Goal: Find specific page/section: Find specific page/section

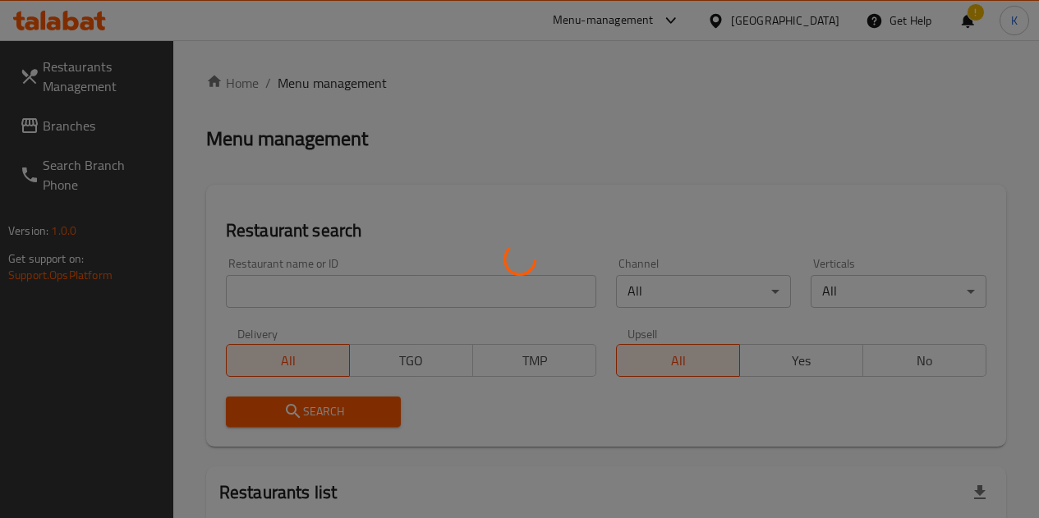
scroll to position [62, 0]
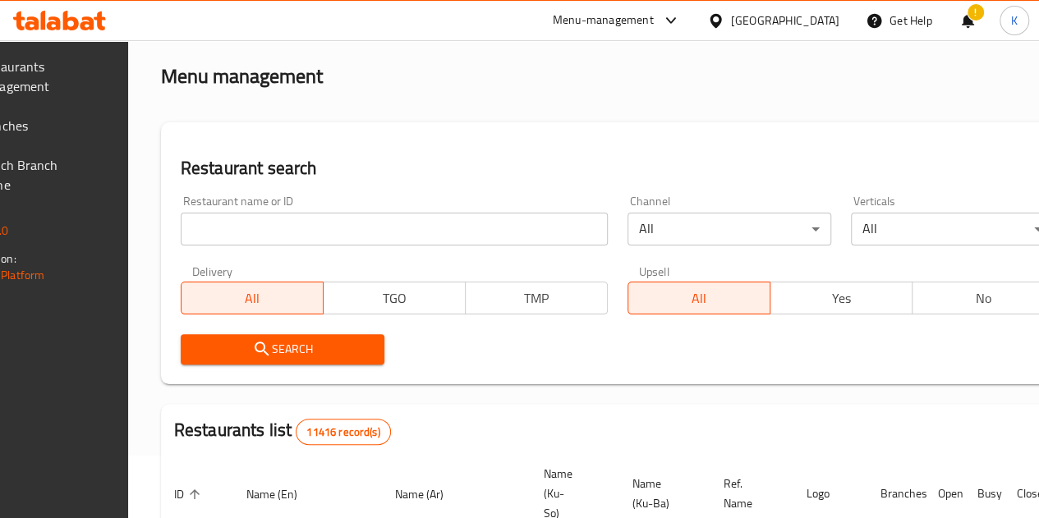
click at [292, 209] on div "Restaurant name or ID Restaurant name or ID" at bounding box center [394, 220] width 427 height 50
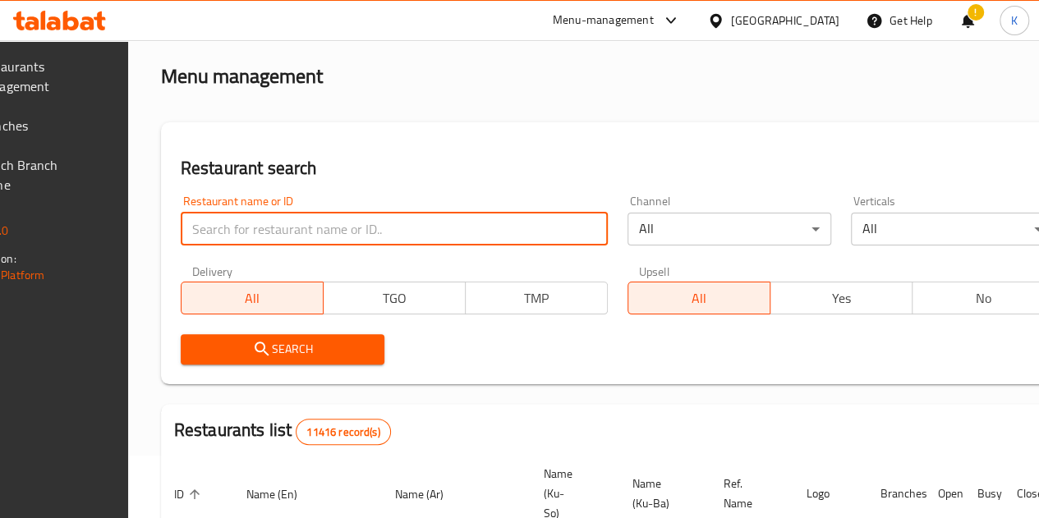
click at [293, 213] on input "search" at bounding box center [394, 229] width 427 height 33
type input "V"
type input "casa De Cafe"
click button "Search" at bounding box center [283, 349] width 204 height 30
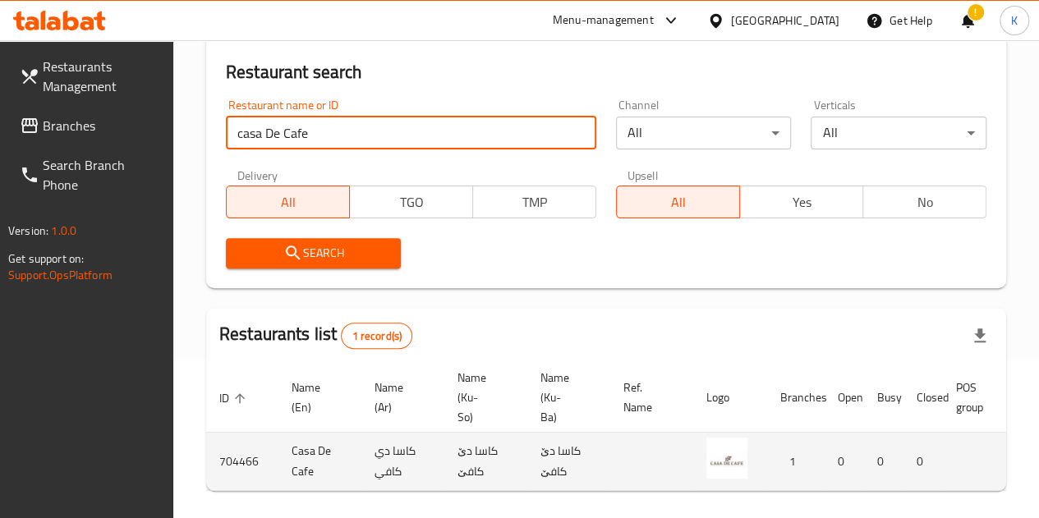
scroll to position [0, 163]
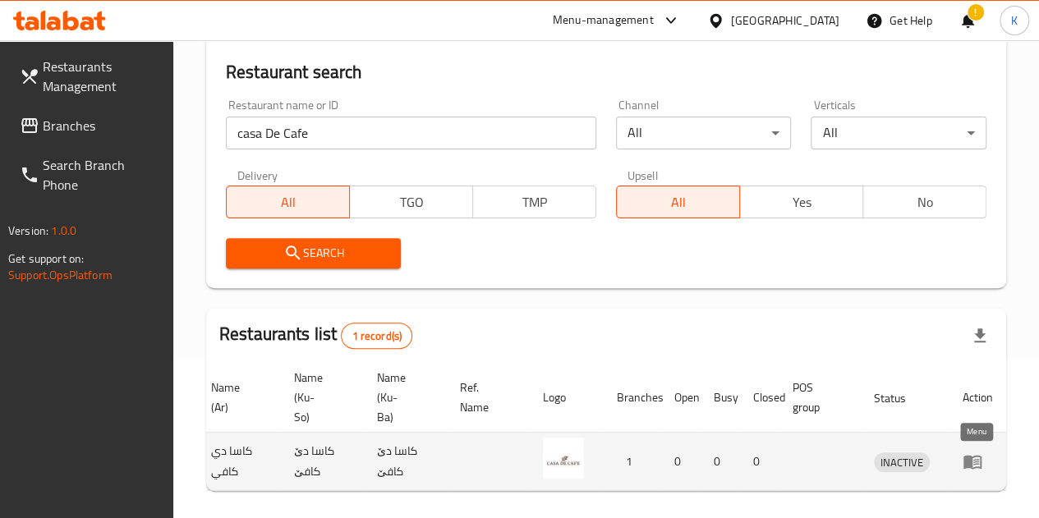
click at [973, 465] on icon "enhanced table" at bounding box center [972, 462] width 20 height 20
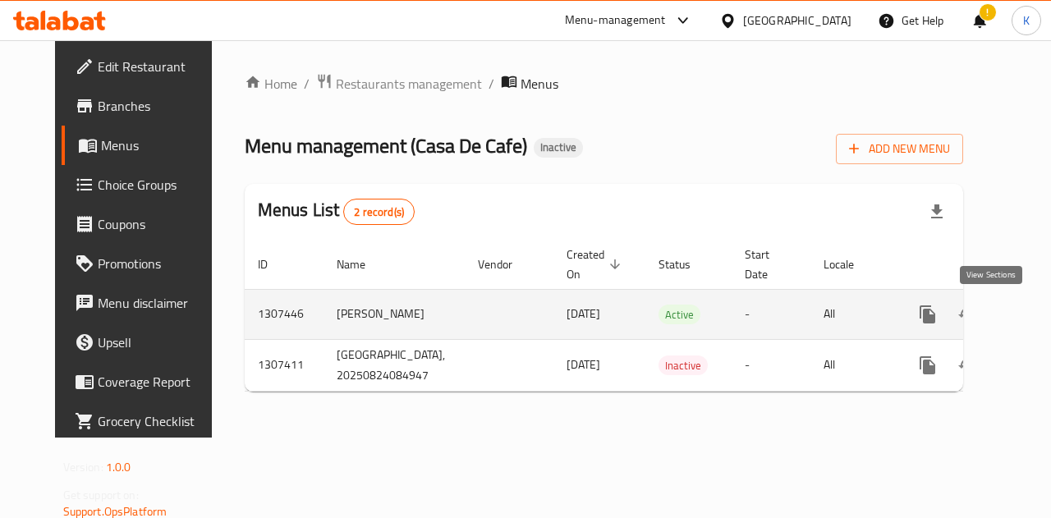
click at [1038, 313] on icon "enhanced table" at bounding box center [1046, 314] width 15 height 15
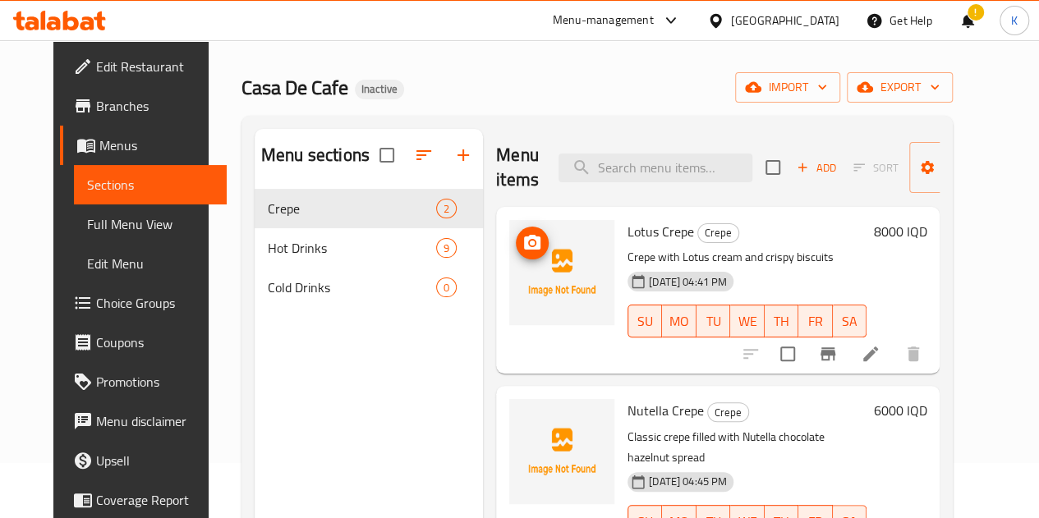
scroll to position [230, 0]
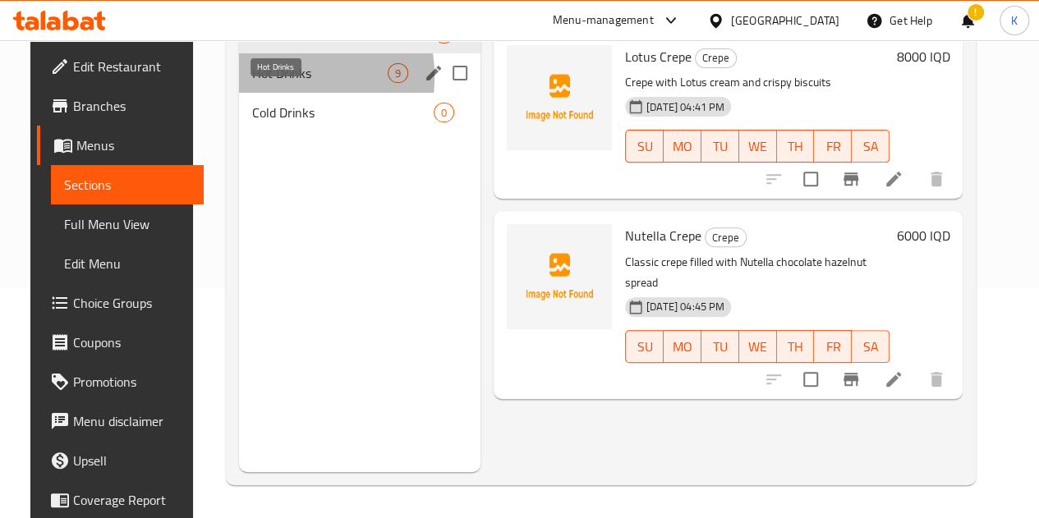
click at [252, 83] on span "Hot Drinks" at bounding box center [319, 73] width 135 height 20
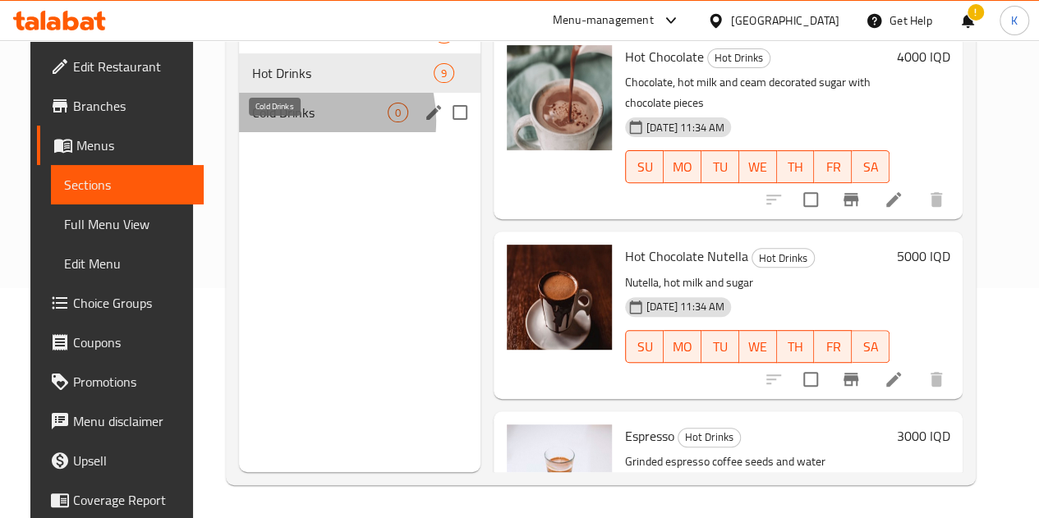
click at [281, 122] on span "Cold Drinks" at bounding box center [319, 113] width 135 height 20
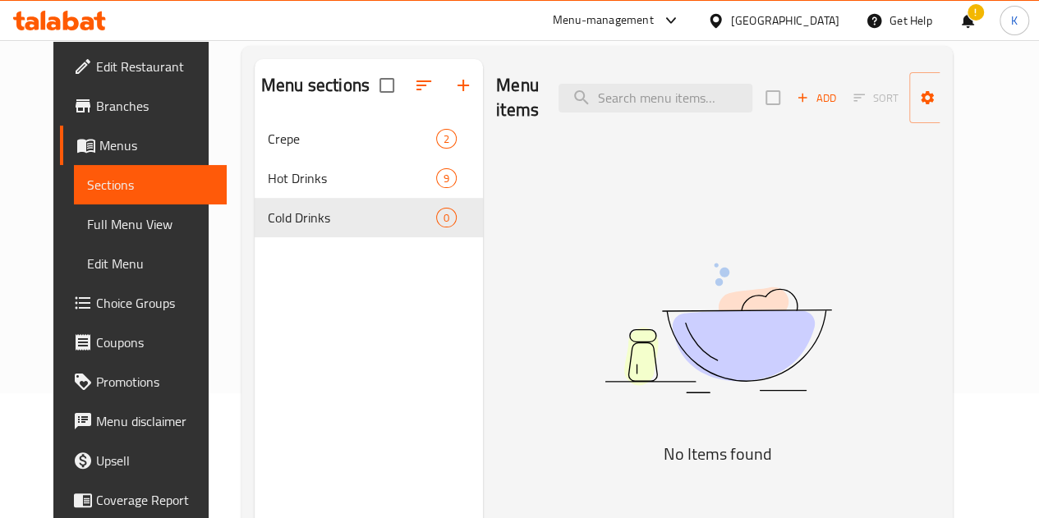
scroll to position [31, 0]
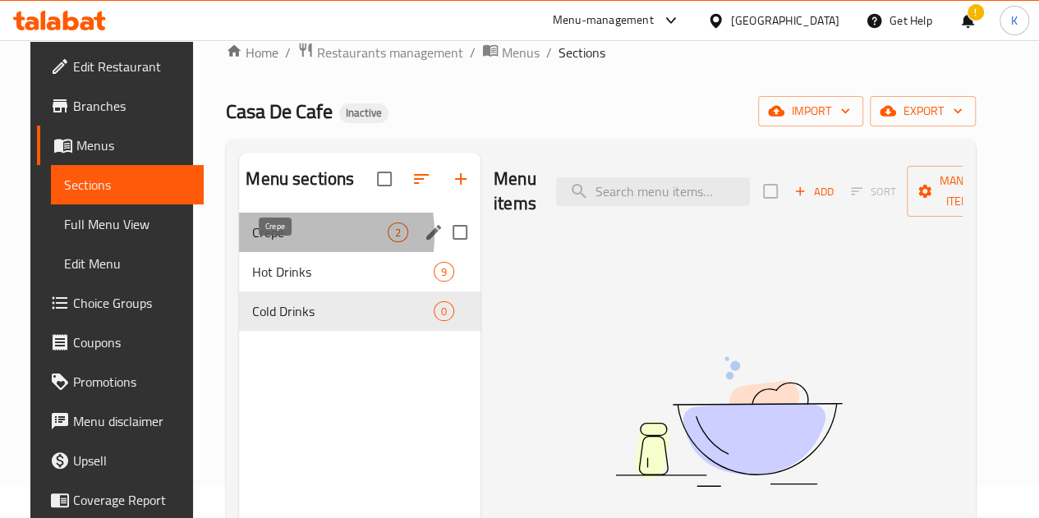
click at [260, 242] on span "Crepe" at bounding box center [319, 232] width 135 height 20
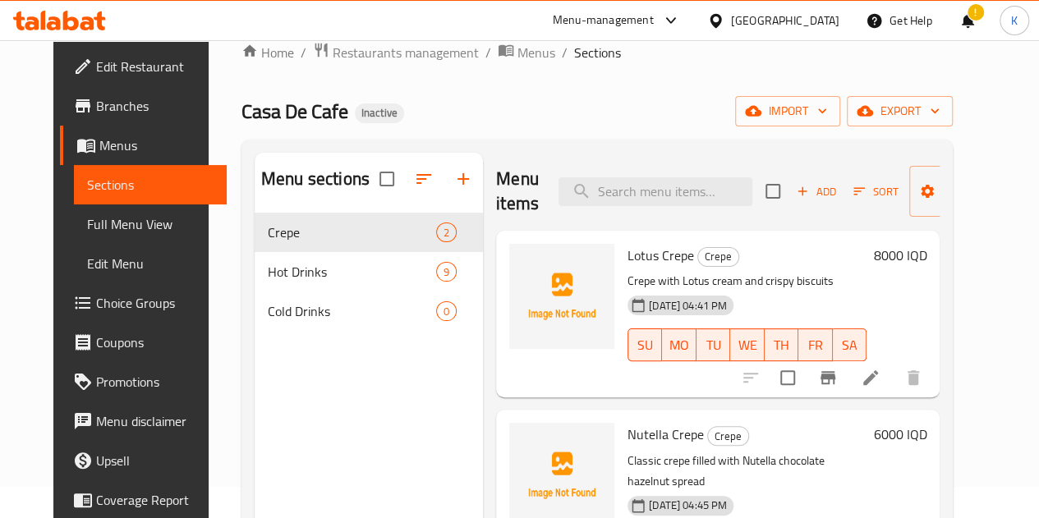
scroll to position [230, 0]
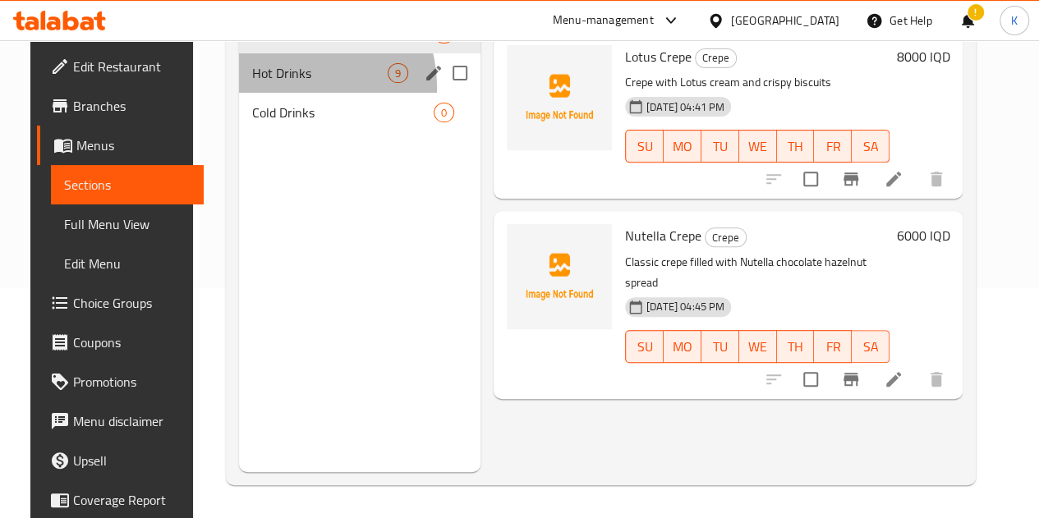
click at [281, 93] on div "Hot Drinks 9" at bounding box center [359, 72] width 241 height 39
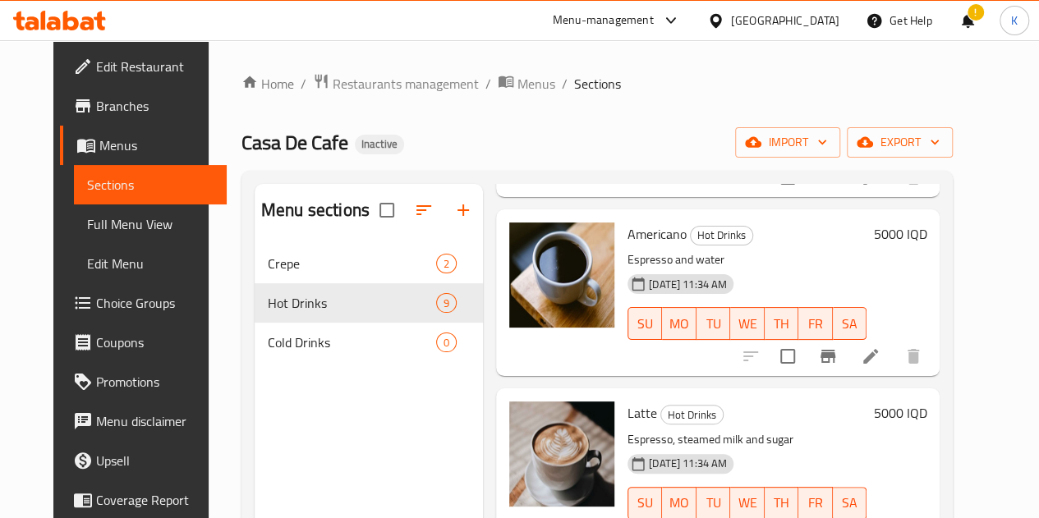
click at [39, 23] on icon at bounding box center [59, 21] width 93 height 20
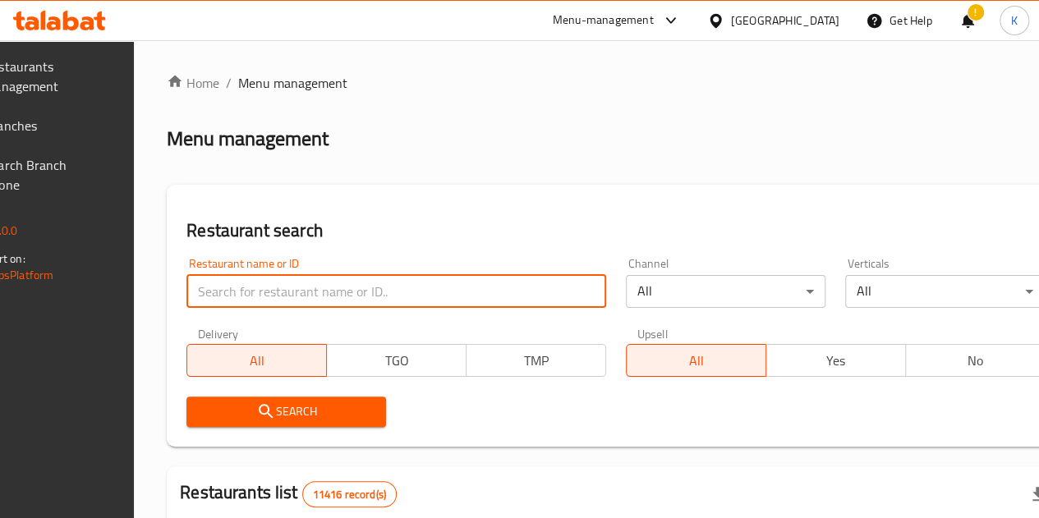
click at [271, 278] on input "search" at bounding box center [396, 291] width 420 height 33
type input "ALAND"
click button "Search" at bounding box center [285, 412] width 199 height 30
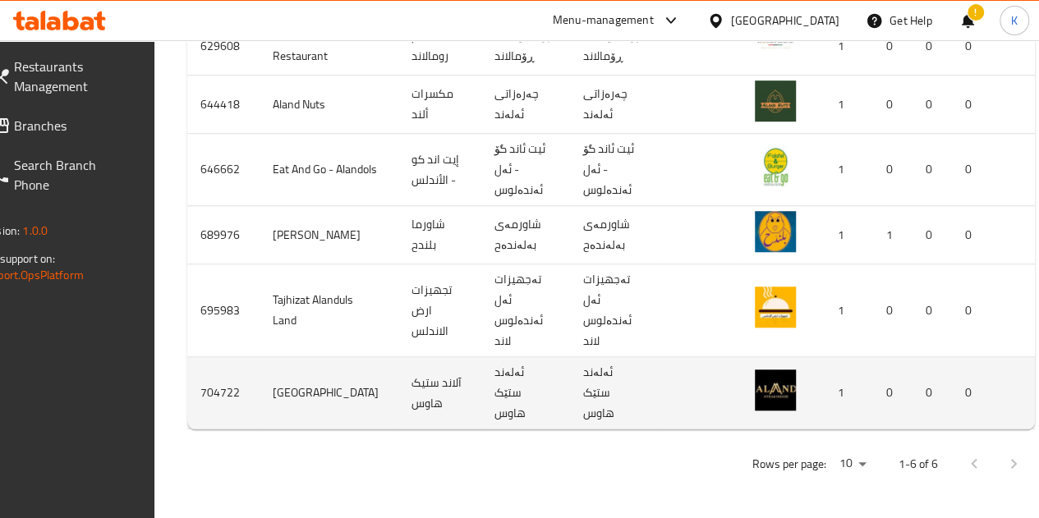
scroll to position [0, 172]
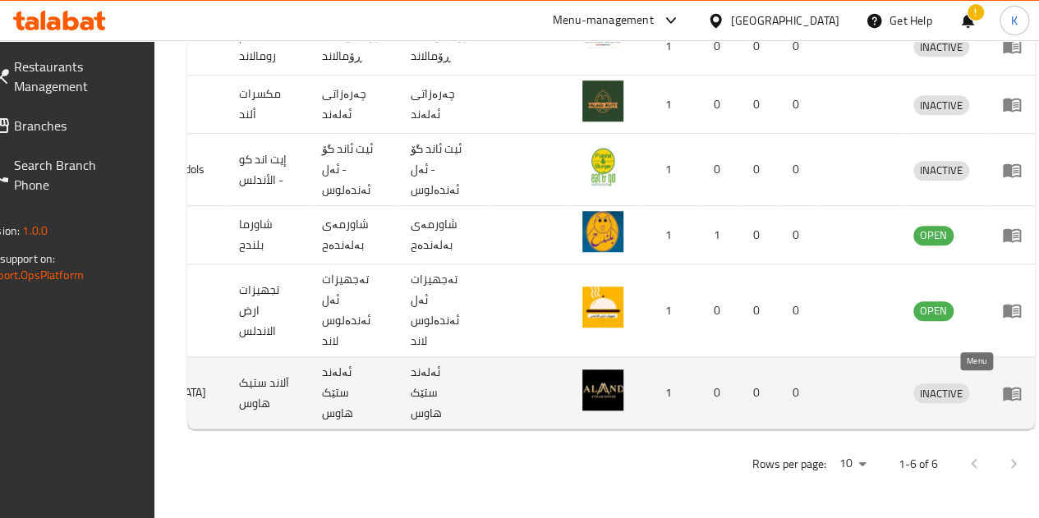
click at [1002, 387] on icon "enhanced table" at bounding box center [1011, 394] width 18 height 14
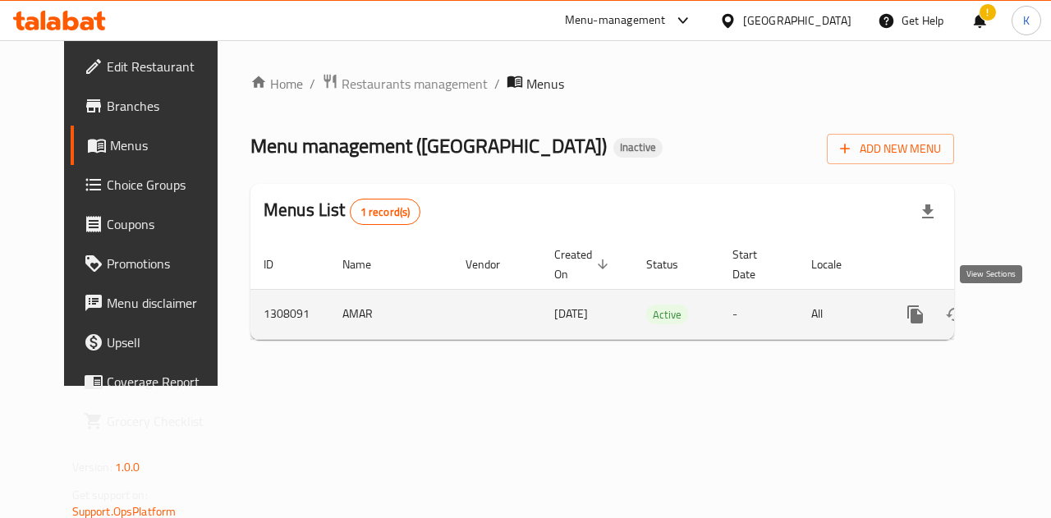
click at [1024, 308] on icon "enhanced table" at bounding box center [1034, 315] width 20 height 20
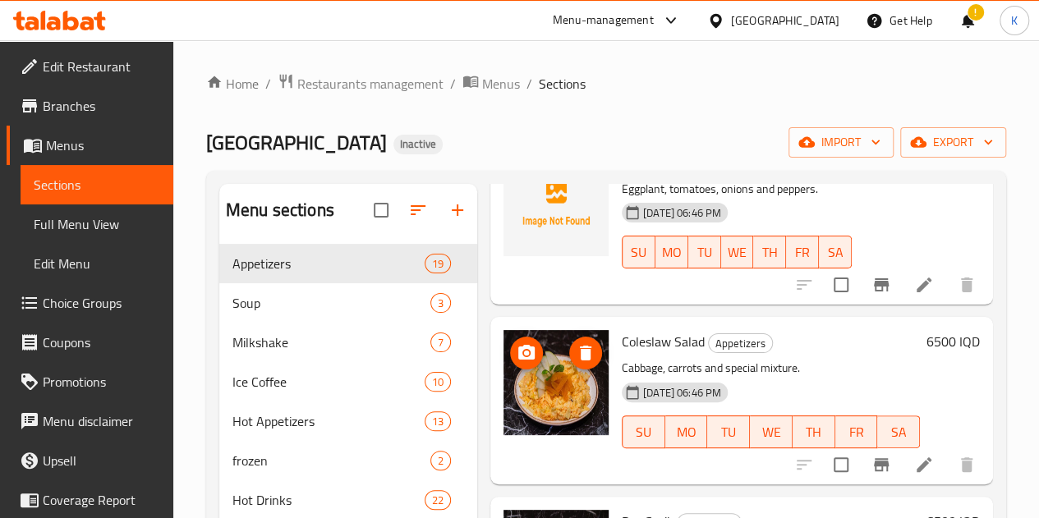
scroll to position [2540, 0]
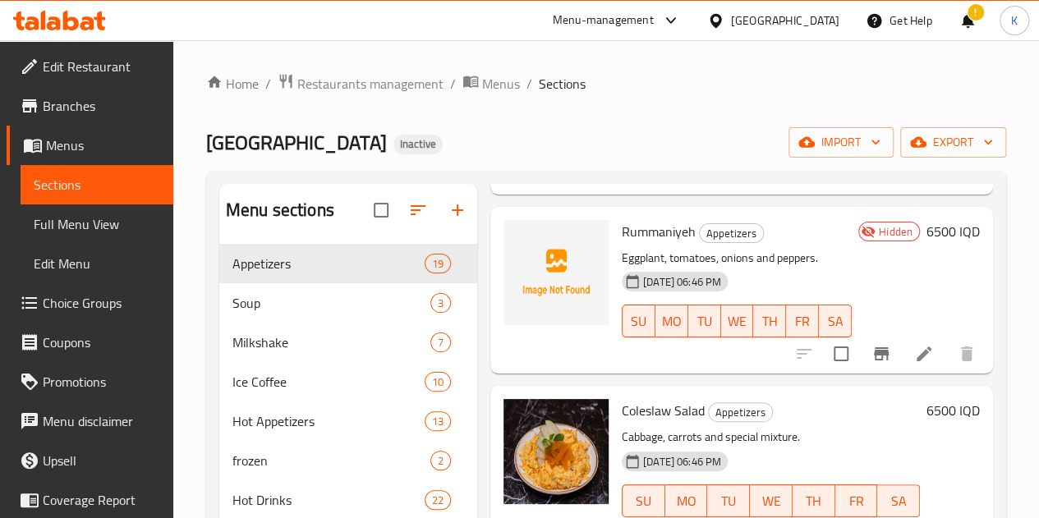
click at [297, 142] on span "Aland Steak House" at bounding box center [296, 142] width 181 height 37
copy span "Aland Steak House"
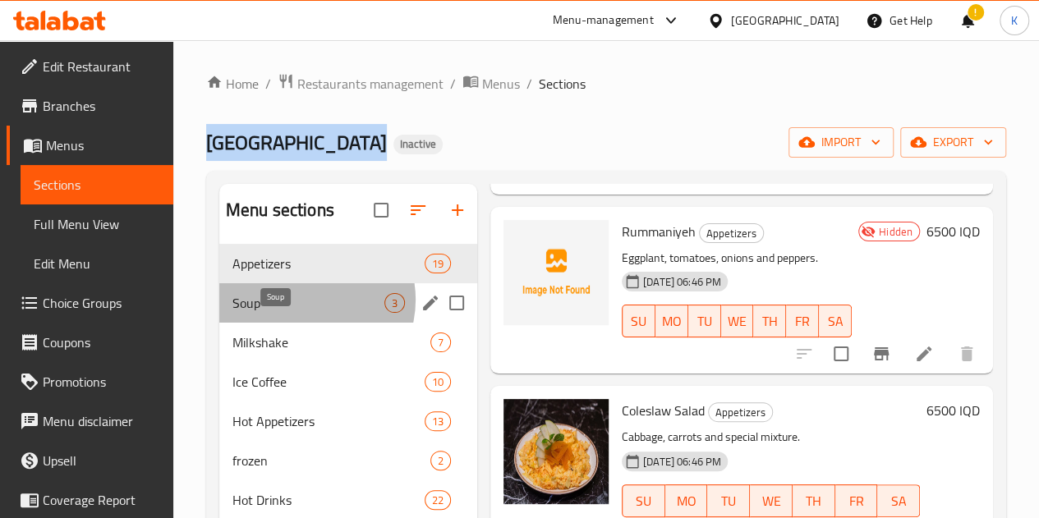
click at [306, 313] on span "Soup" at bounding box center [308, 303] width 152 height 20
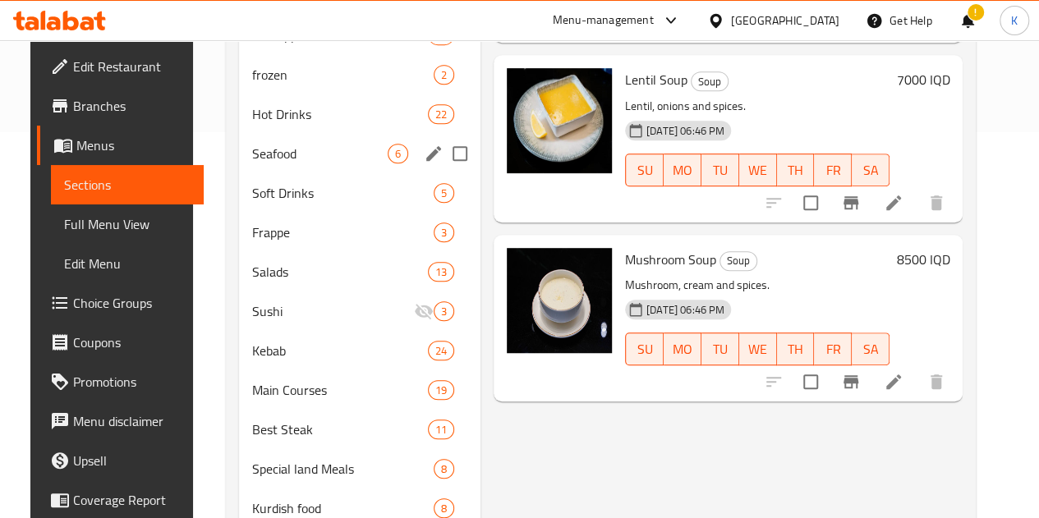
scroll to position [337, 0]
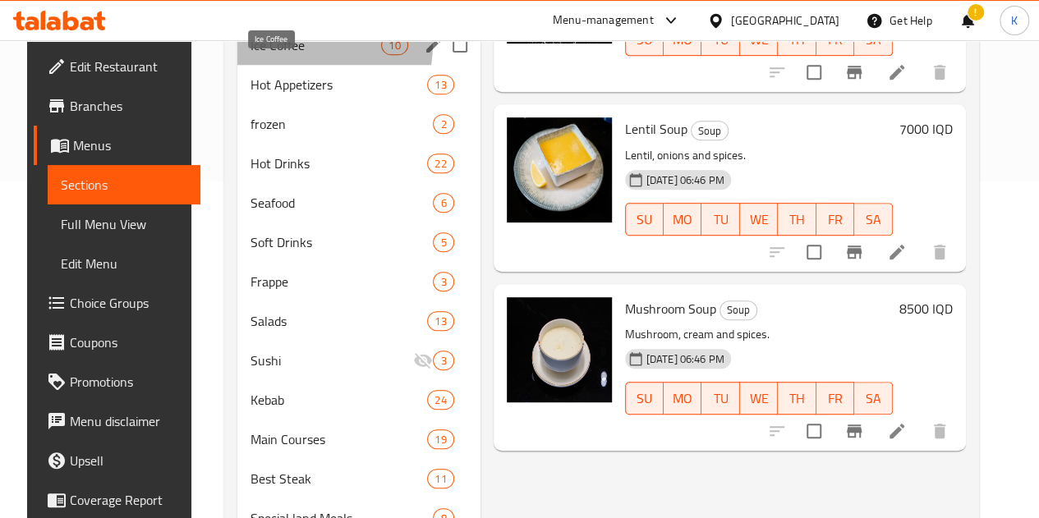
click at [276, 55] on span "Ice Coffee" at bounding box center [315, 45] width 131 height 20
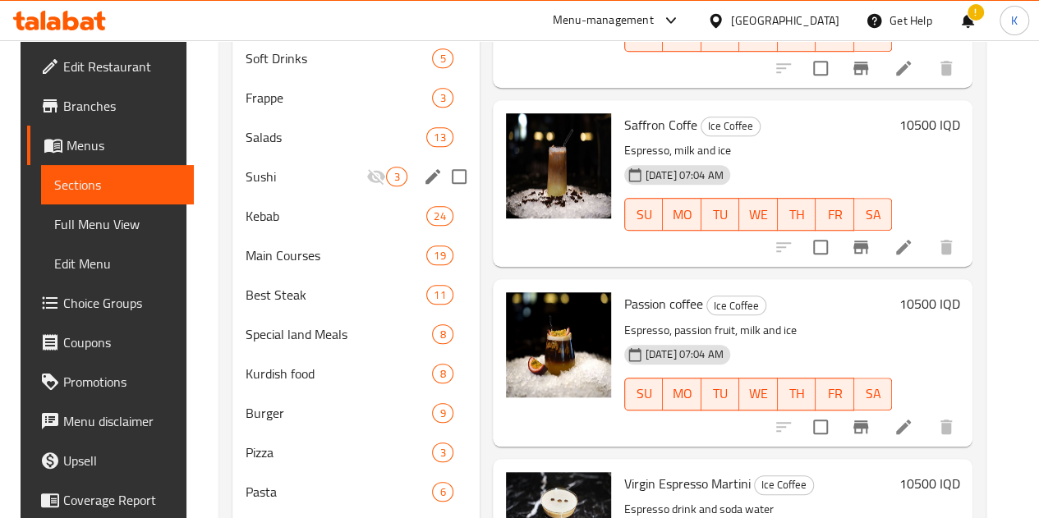
click at [241, 189] on div "Sushi 3" at bounding box center [355, 176] width 246 height 39
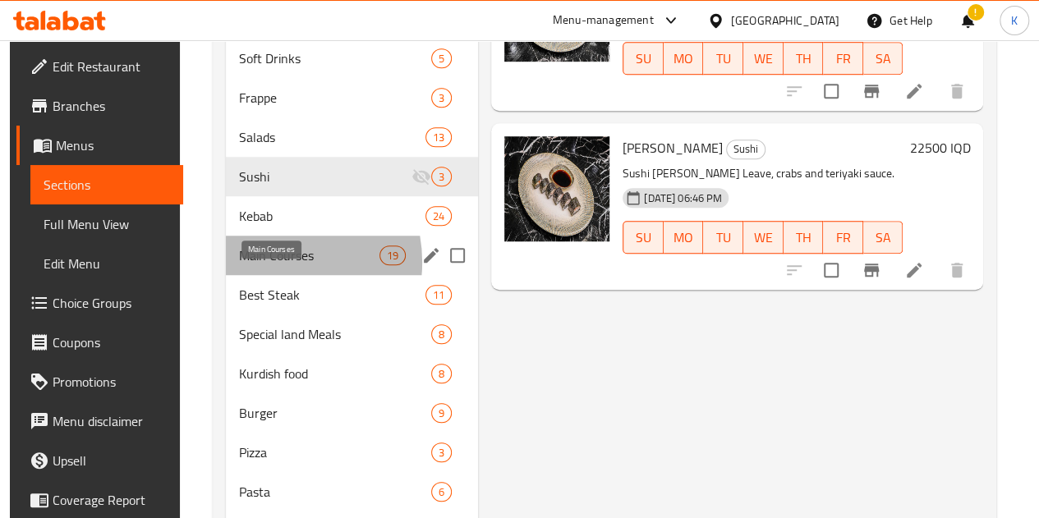
click at [264, 265] on span "Main Courses" at bounding box center [309, 255] width 140 height 20
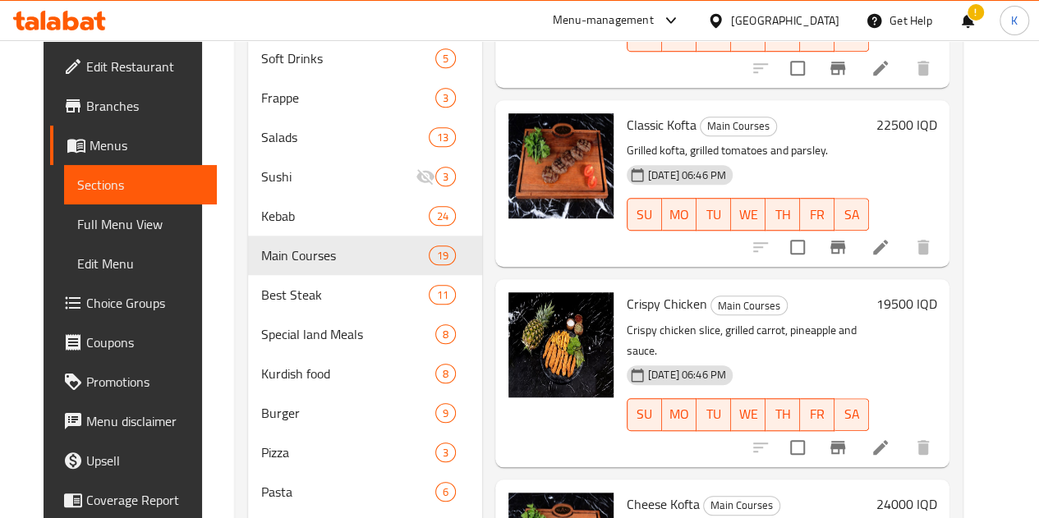
scroll to position [323, 0]
